Goal: Information Seeking & Learning: Learn about a topic

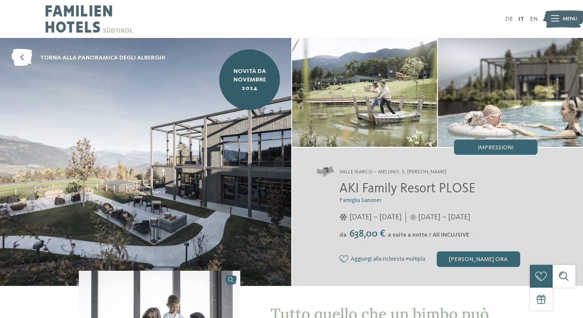
drag, startPoint x: 389, startPoint y: 236, endPoint x: 429, endPoint y: 234, distance: 40.5
click at [429, 234] on span "a suite a notte / All INCLUSIVE" at bounding box center [428, 235] width 81 height 6
click at [375, 237] on span "638,00 €" at bounding box center [367, 234] width 40 height 10
click at [557, 18] on icon at bounding box center [555, 19] width 8 height 6
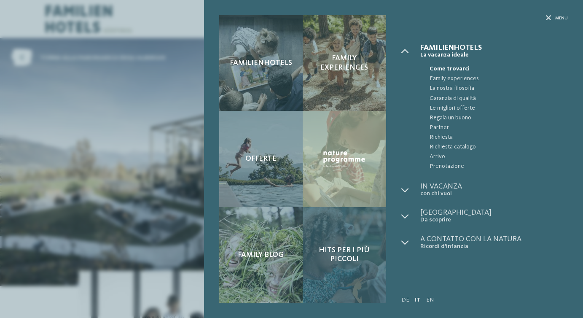
click at [353, 244] on div "Hits per i più piccoli" at bounding box center [344, 255] width 83 height 96
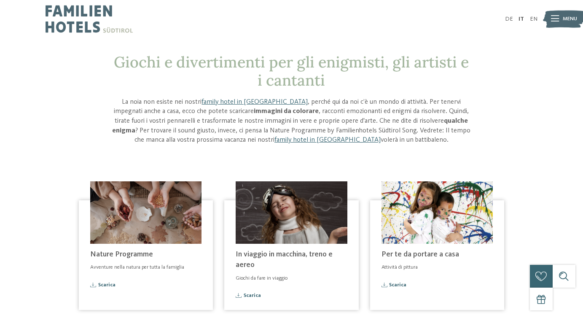
click at [560, 18] on img at bounding box center [564, 18] width 42 height 21
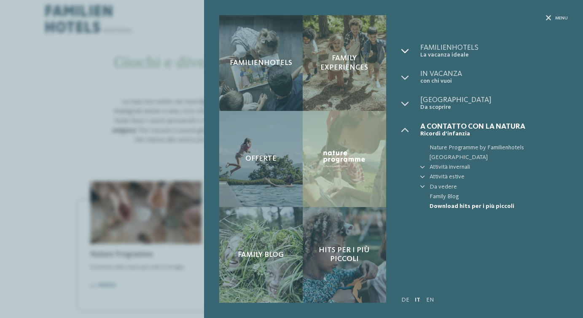
click at [407, 49] on icon at bounding box center [405, 51] width 8 height 8
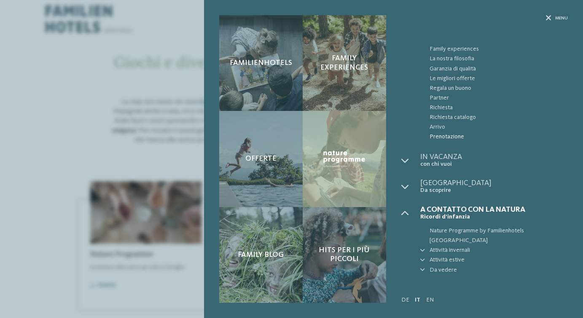
scroll to position [40, 0]
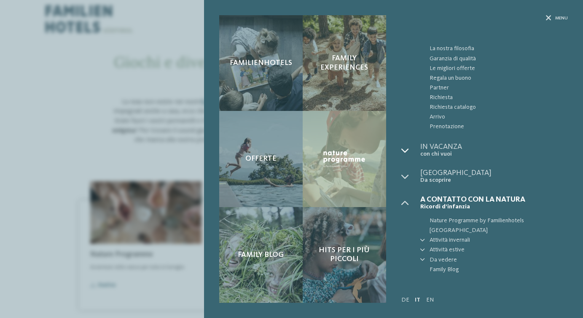
click at [407, 148] on icon at bounding box center [405, 151] width 8 height 8
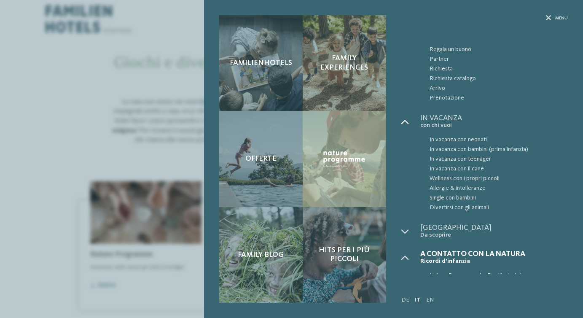
scroll to position [70, 0]
click at [446, 146] on span "In vacanza con bambini (prima infanzia)" at bounding box center [498, 148] width 138 height 10
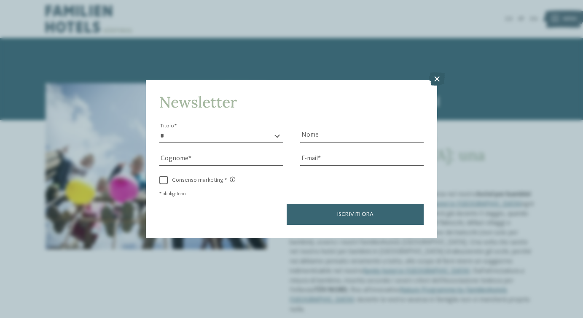
click at [436, 80] on icon at bounding box center [437, 78] width 16 height 13
